Goal: Browse casually

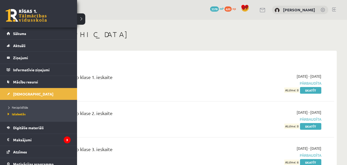
click at [7, 15] on link at bounding box center [26, 15] width 41 height 13
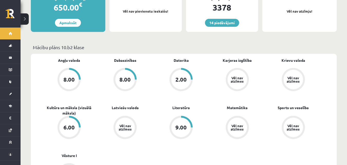
scroll to position [83, 0]
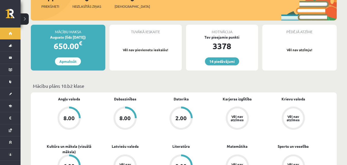
drag, startPoint x: 341, startPoint y: 30, endPoint x: 351, endPoint y: 38, distance: 12.7
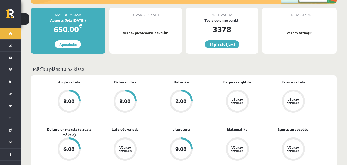
scroll to position [99, 0]
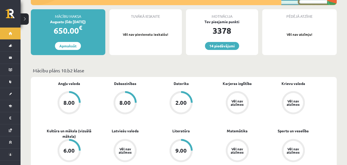
drag, startPoint x: 340, startPoint y: 42, endPoint x: 351, endPoint y: 43, distance: 11.2
